Goal: Transaction & Acquisition: Purchase product/service

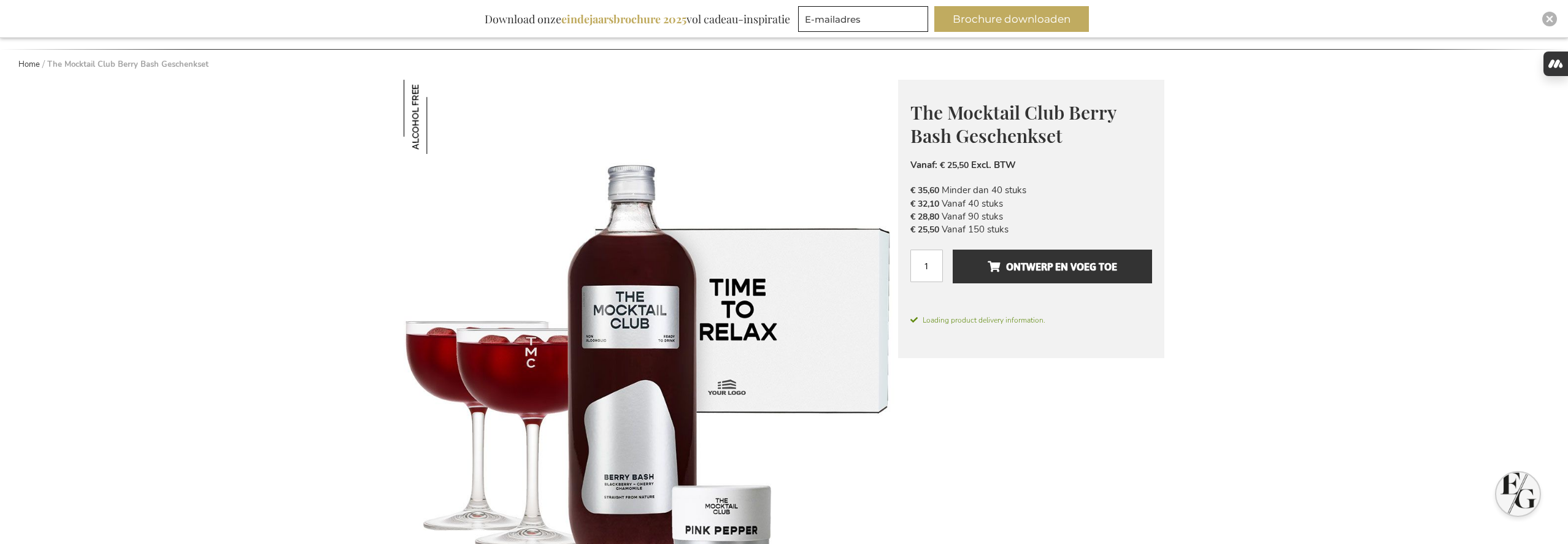
scroll to position [130, 0]
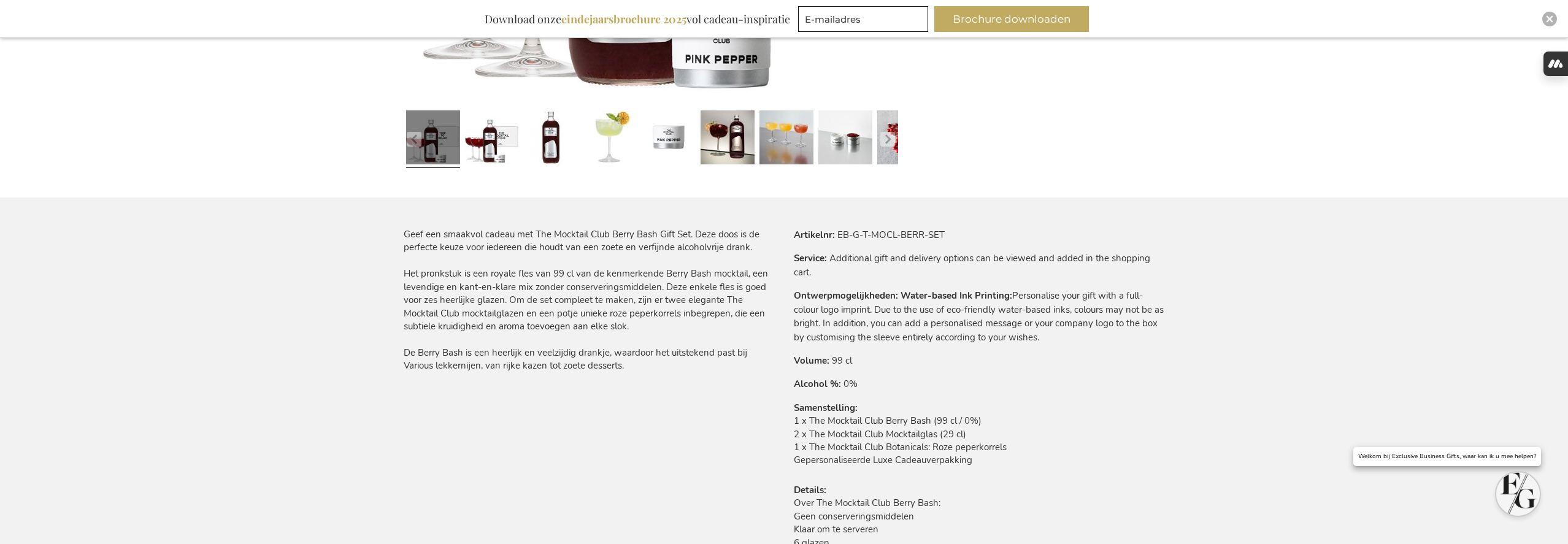
scroll to position [593, 0]
type input "[PERSON_NAME][EMAIL_ADDRESS][DOMAIN_NAME]"
drag, startPoint x: 838, startPoint y: 234, endPoint x: 949, endPoint y: 235, distance: 111.0
click at [949, 235] on tr "Artikelnr EB-G-T-MOCL-BERR-SET" at bounding box center [979, 236] width 371 height 14
copy td "EB-G-T-MOCL-BERR-SET"
